Goal: Transaction & Acquisition: Book appointment/travel/reservation

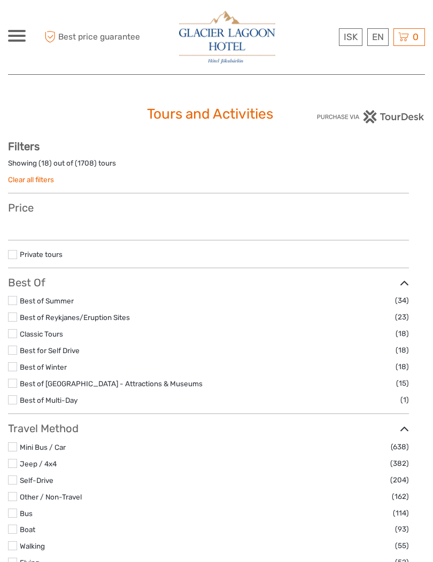
select select
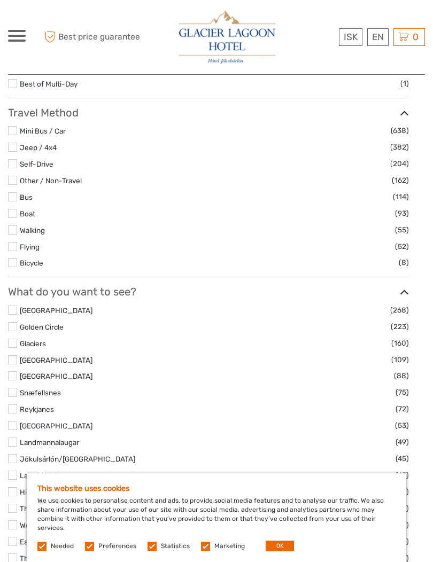
scroll to position [327, 0]
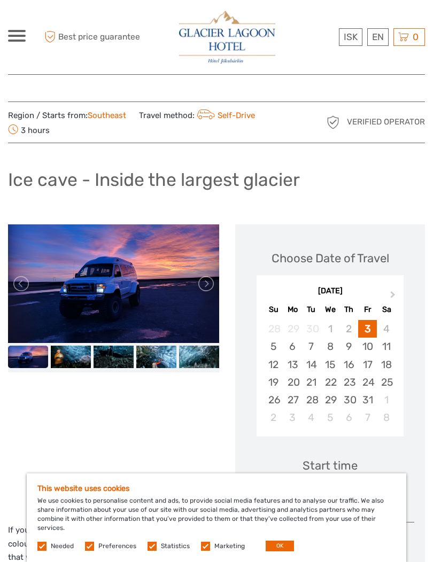
click at [203, 284] on link at bounding box center [205, 283] width 17 height 17
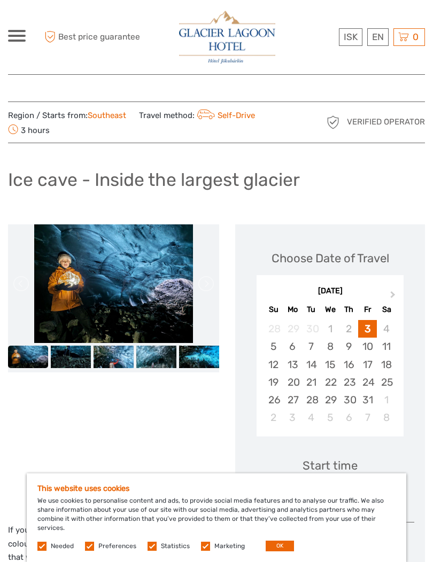
click at [203, 289] on link at bounding box center [205, 283] width 17 height 17
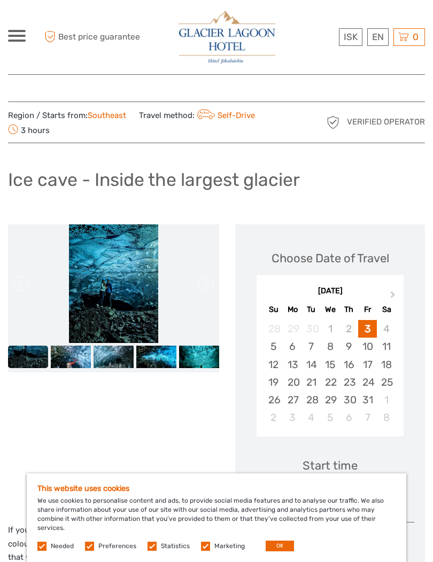
click at [203, 289] on link at bounding box center [205, 283] width 17 height 17
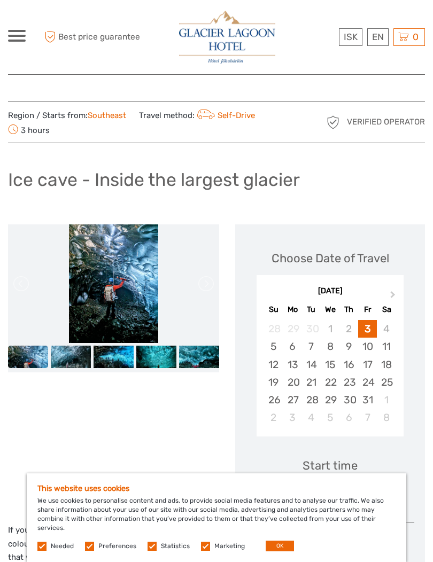
click at [203, 288] on link at bounding box center [205, 283] width 17 height 17
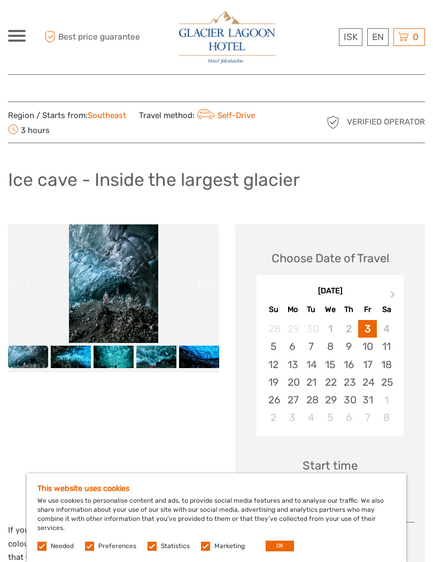
click at [205, 289] on link at bounding box center [205, 283] width 17 height 17
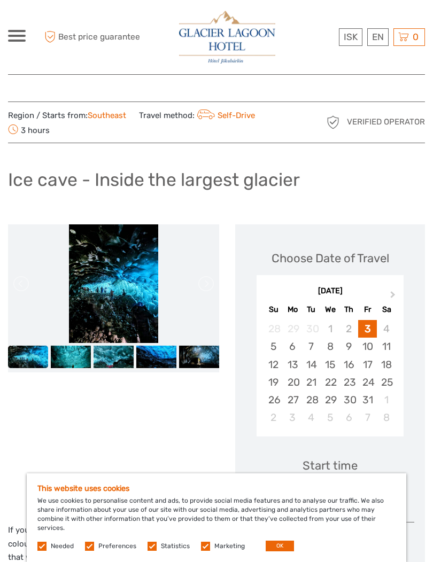
click at [202, 289] on link at bounding box center [205, 283] width 17 height 17
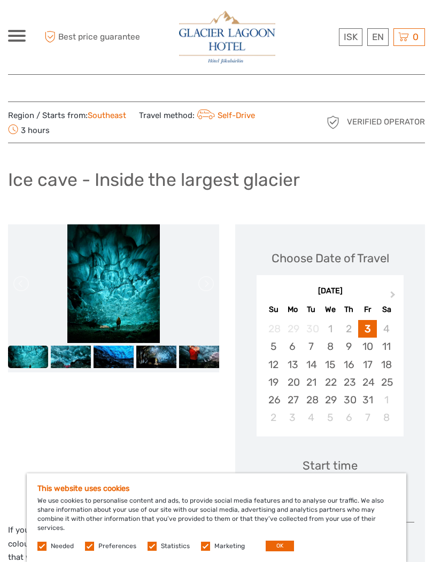
click at [202, 291] on link at bounding box center [205, 283] width 17 height 17
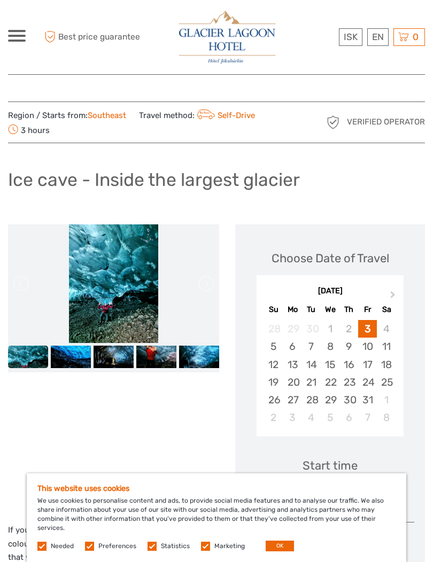
click at [202, 285] on link at bounding box center [205, 283] width 17 height 17
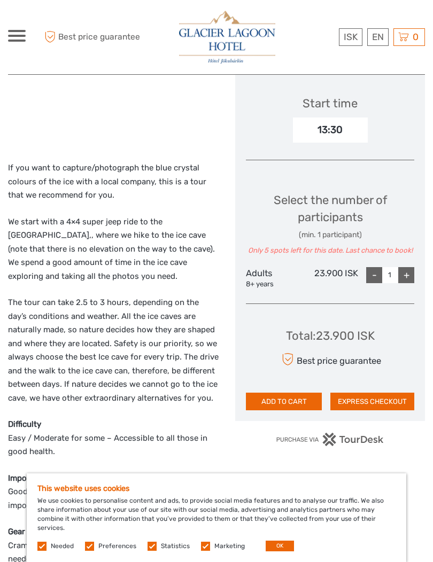
scroll to position [358, 0]
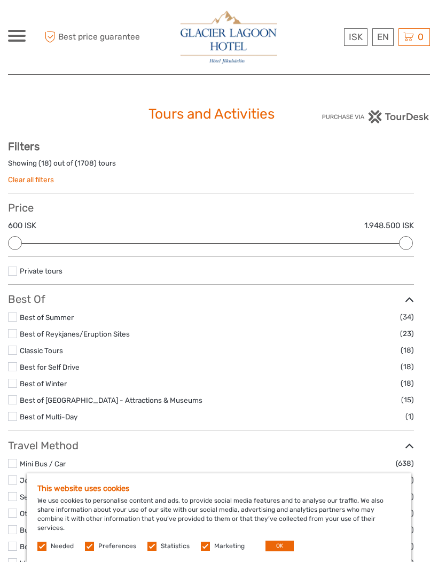
select select
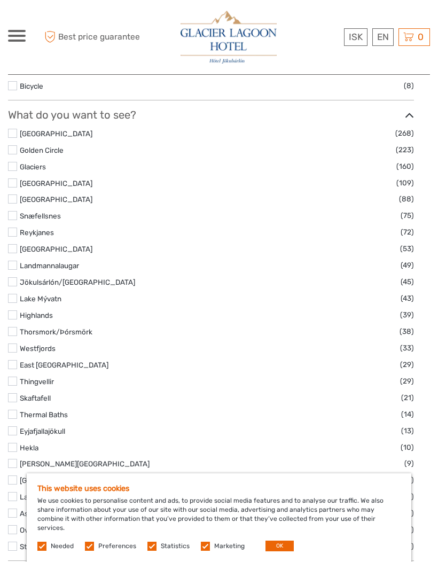
scroll to position [561, 0]
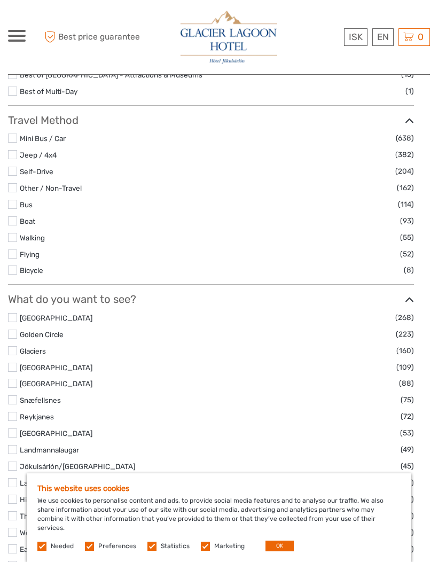
scroll to position [325, 0]
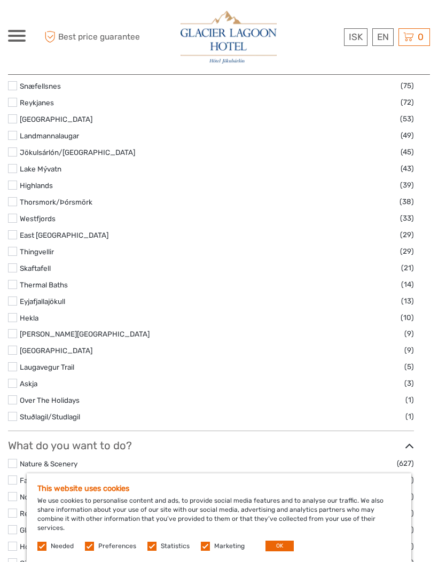
scroll to position [639, 0]
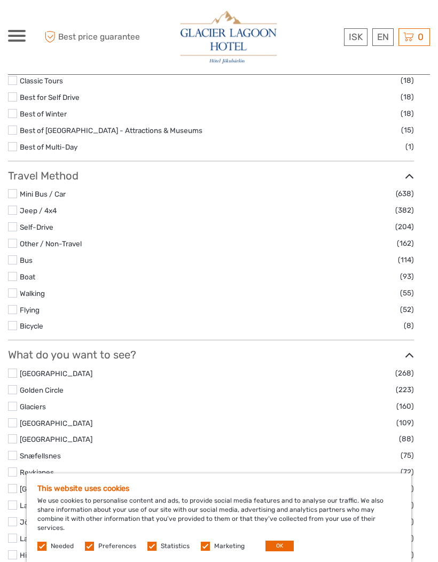
scroll to position [268, 0]
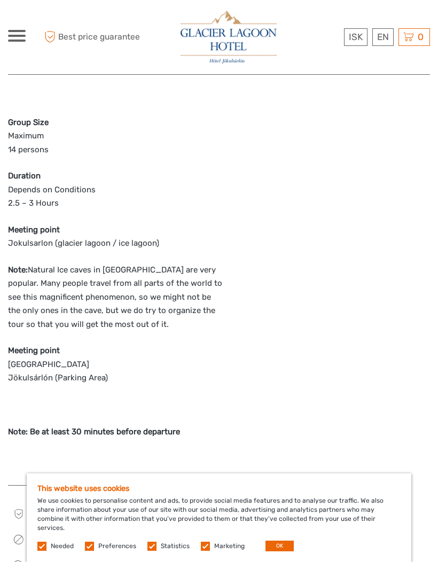
scroll to position [907, 0]
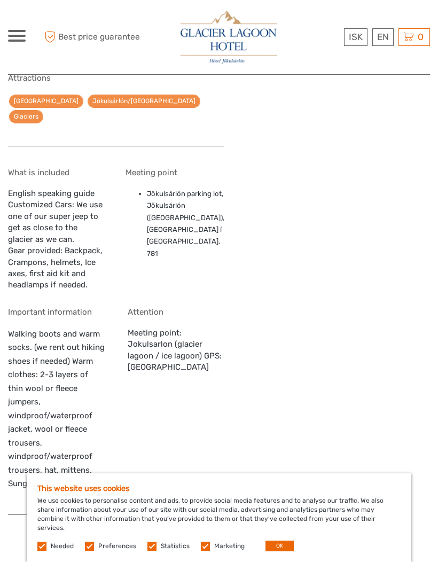
scroll to position [1016, 0]
